Goal: Task Accomplishment & Management: Use online tool/utility

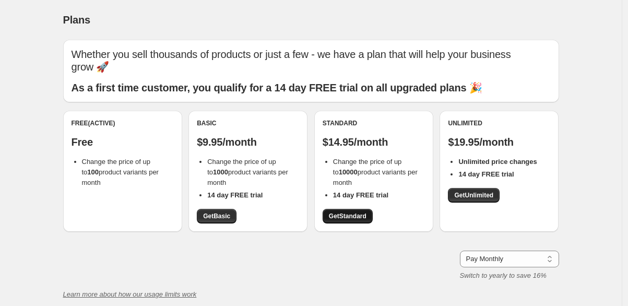
click at [354, 214] on span "Get Standard" at bounding box center [348, 216] width 38 height 8
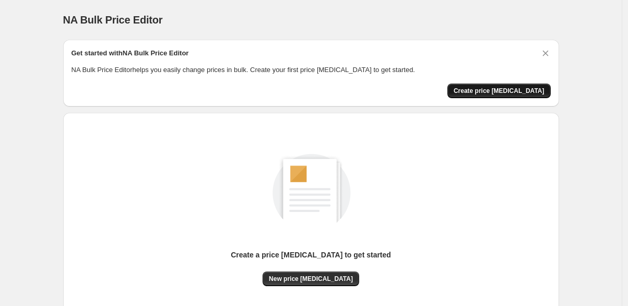
click at [497, 89] on span "Create price [MEDICAL_DATA]" at bounding box center [499, 91] width 91 height 8
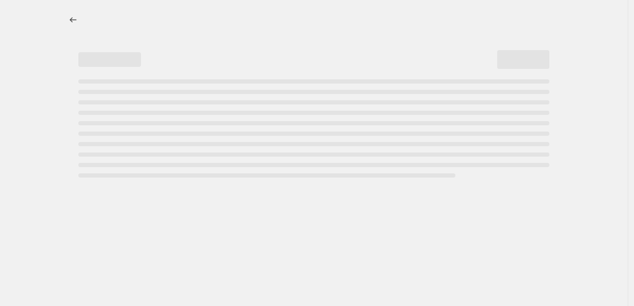
select select "percentage"
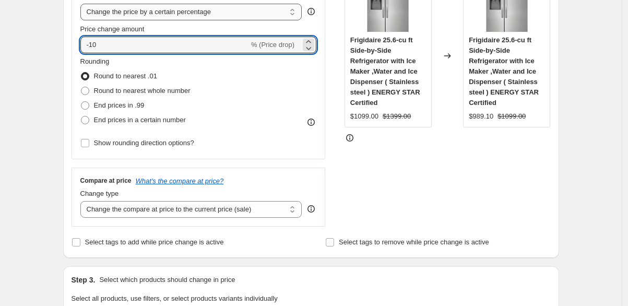
scroll to position [217, 0]
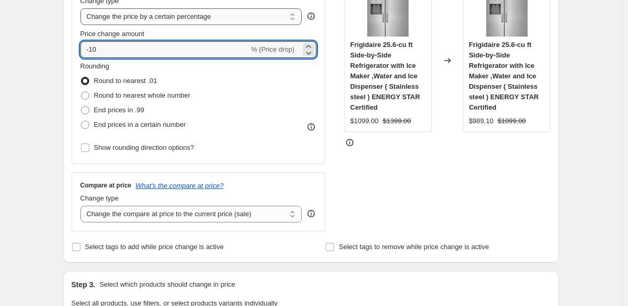
drag, startPoint x: 93, startPoint y: 7, endPoint x: 131, endPoint y: 10, distance: 37.8
click at [131, 11] on div "Price Change type Change the price to a certain amount Change the price by a ce…" at bounding box center [198, 69] width 237 height 171
type input "-60"
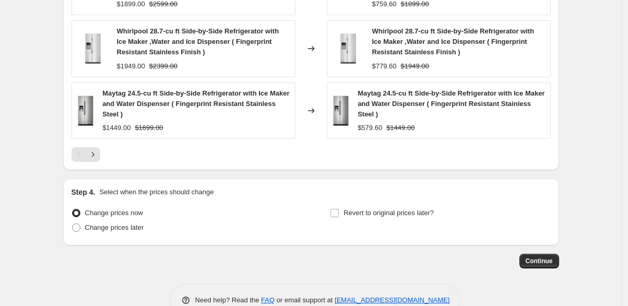
scroll to position [818, 0]
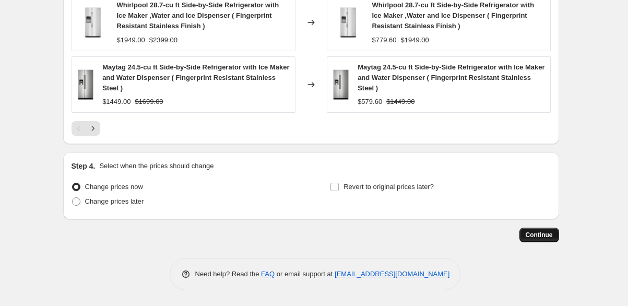
click at [541, 233] on span "Continue" at bounding box center [539, 235] width 27 height 8
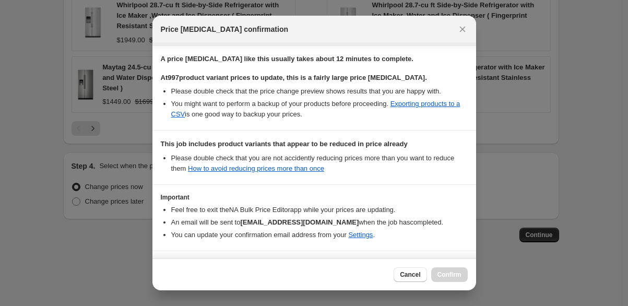
scroll to position [191, 0]
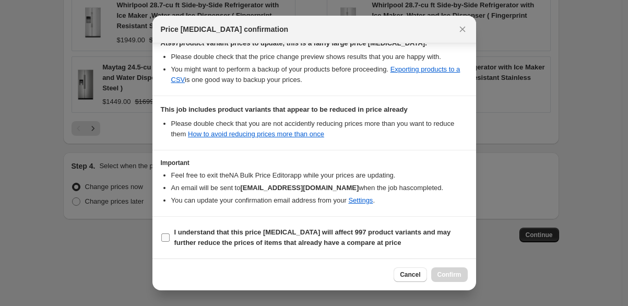
click at [236, 236] on b "I understand that this price [MEDICAL_DATA] will affect 997 product variants an…" at bounding box center [312, 237] width 277 height 18
click at [170, 236] on input "I understand that this price [MEDICAL_DATA] will affect 997 product variants an…" at bounding box center [165, 237] width 8 height 8
checkbox input "true"
click at [453, 271] on span "Confirm" at bounding box center [450, 275] width 24 height 8
